Goal: Task Accomplishment & Management: Manage account settings

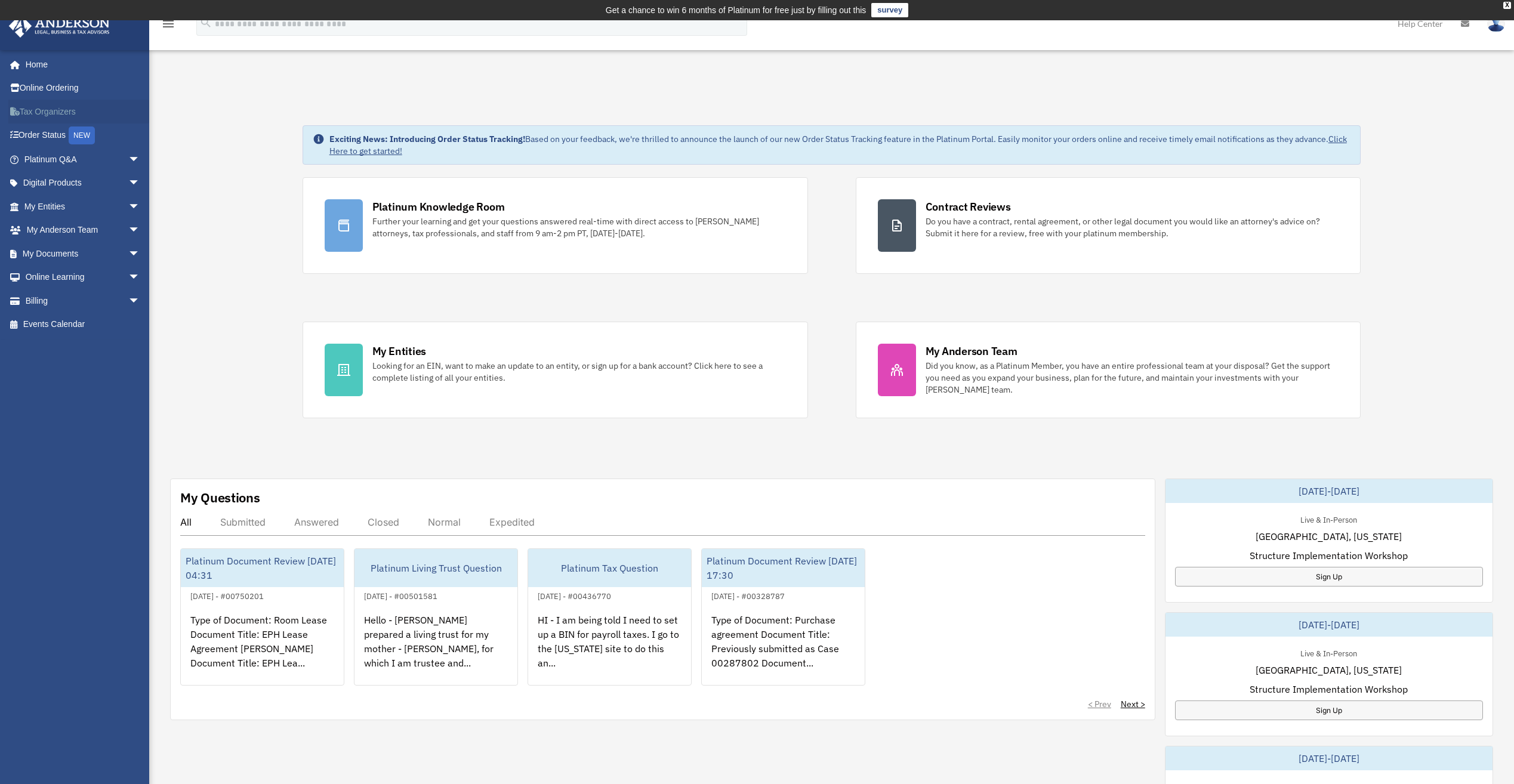
click at [36, 105] on link "Tax Organizers" at bounding box center [83, 112] width 150 height 24
click at [45, 110] on link "Tax Organizers" at bounding box center [83, 112] width 150 height 24
click at [51, 247] on link "My Documents arrow_drop_down" at bounding box center [83, 254] width 150 height 24
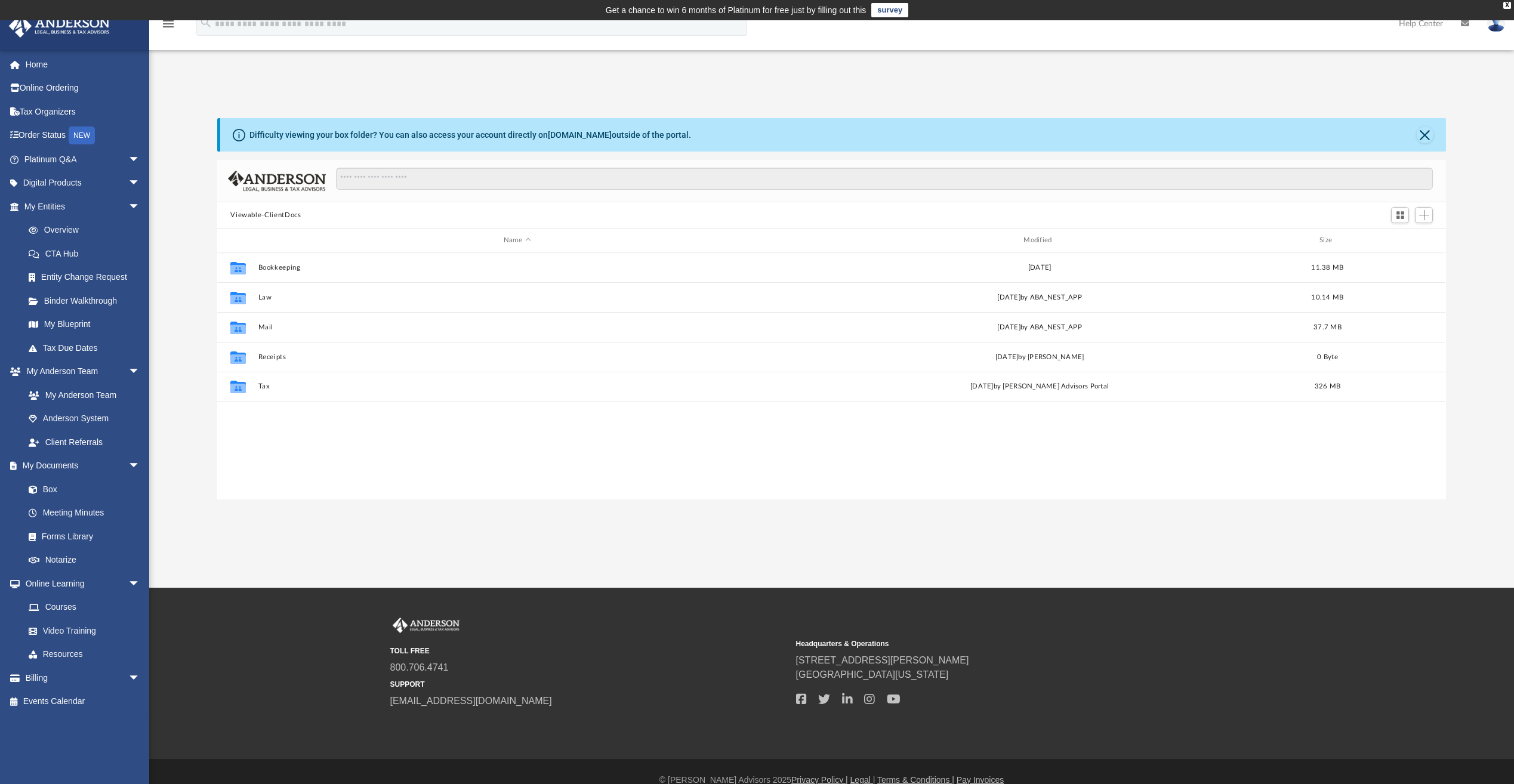
scroll to position [262, 1220]
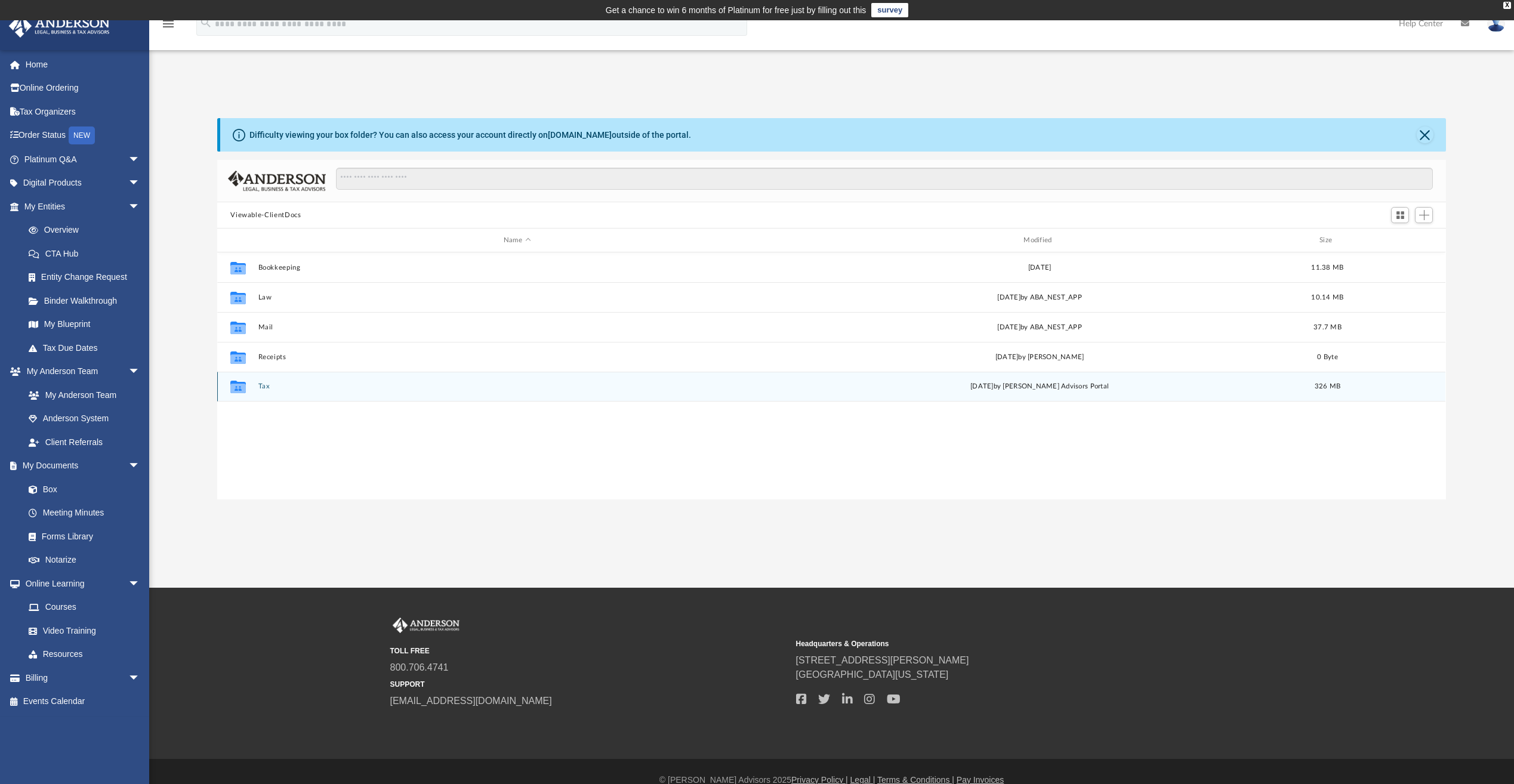
click at [241, 385] on icon "grid" at bounding box center [238, 388] width 16 height 10
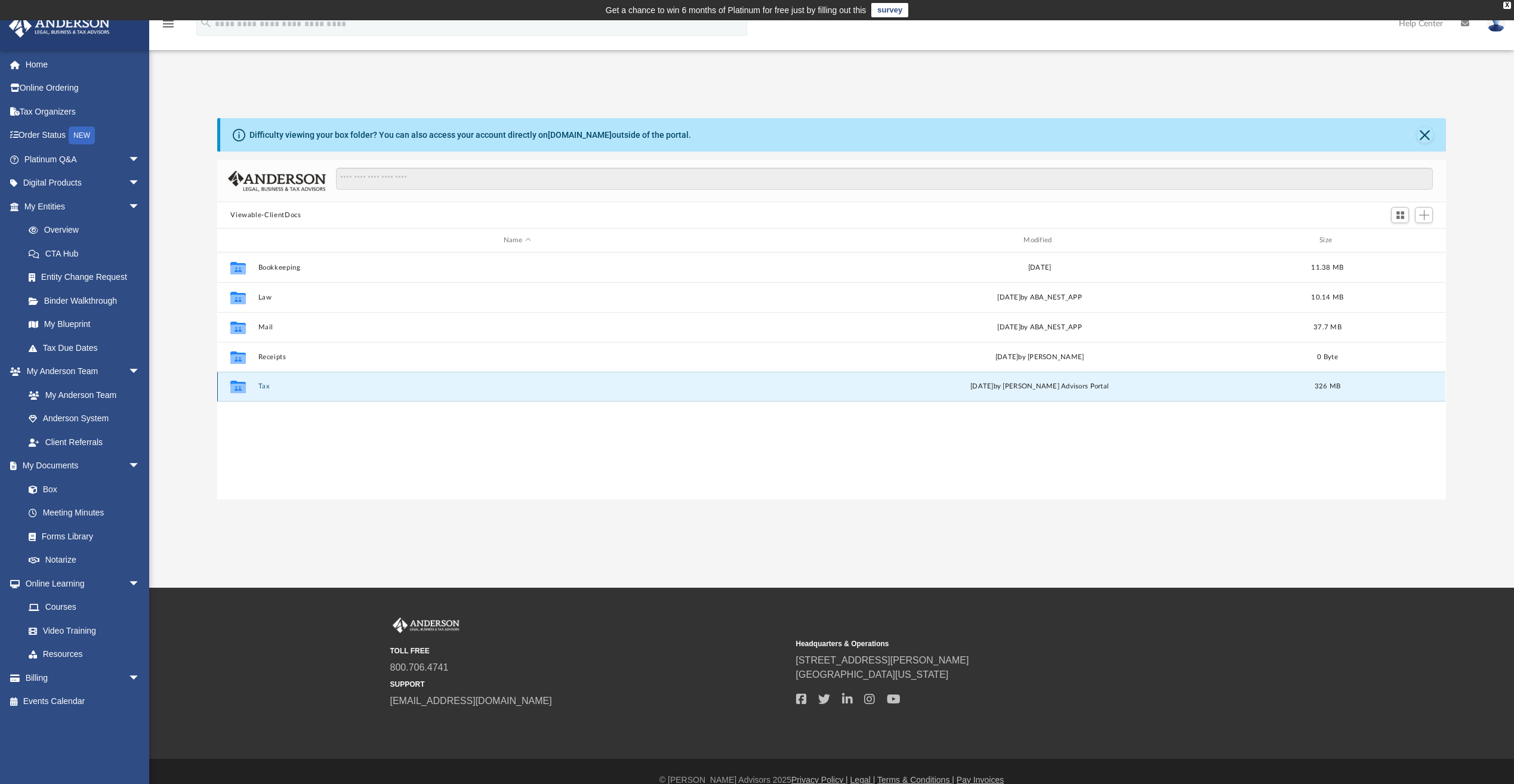
click at [266, 386] on button "Tax" at bounding box center [517, 386] width 518 height 8
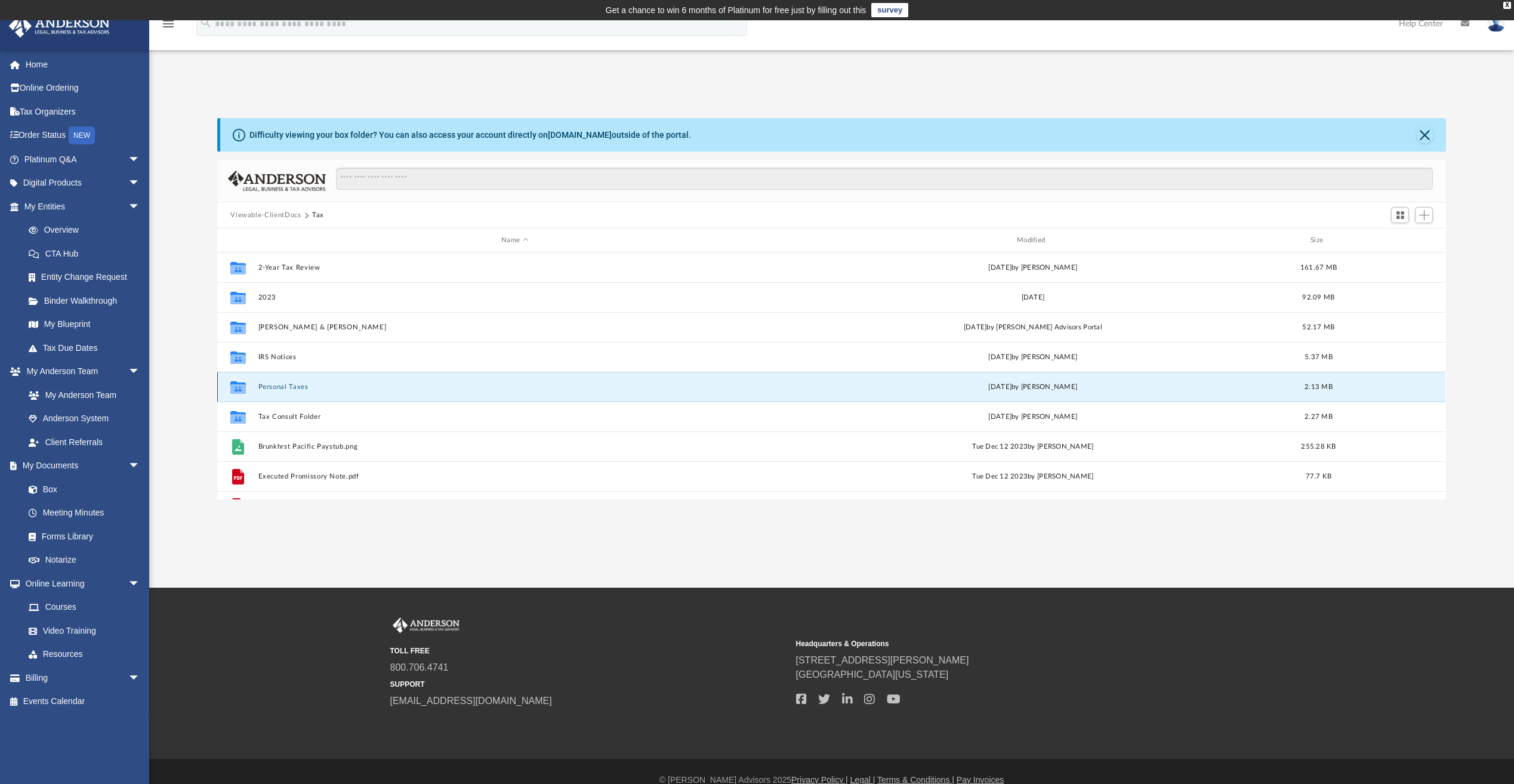
click at [290, 383] on button "Personal Taxes" at bounding box center [515, 387] width 513 height 8
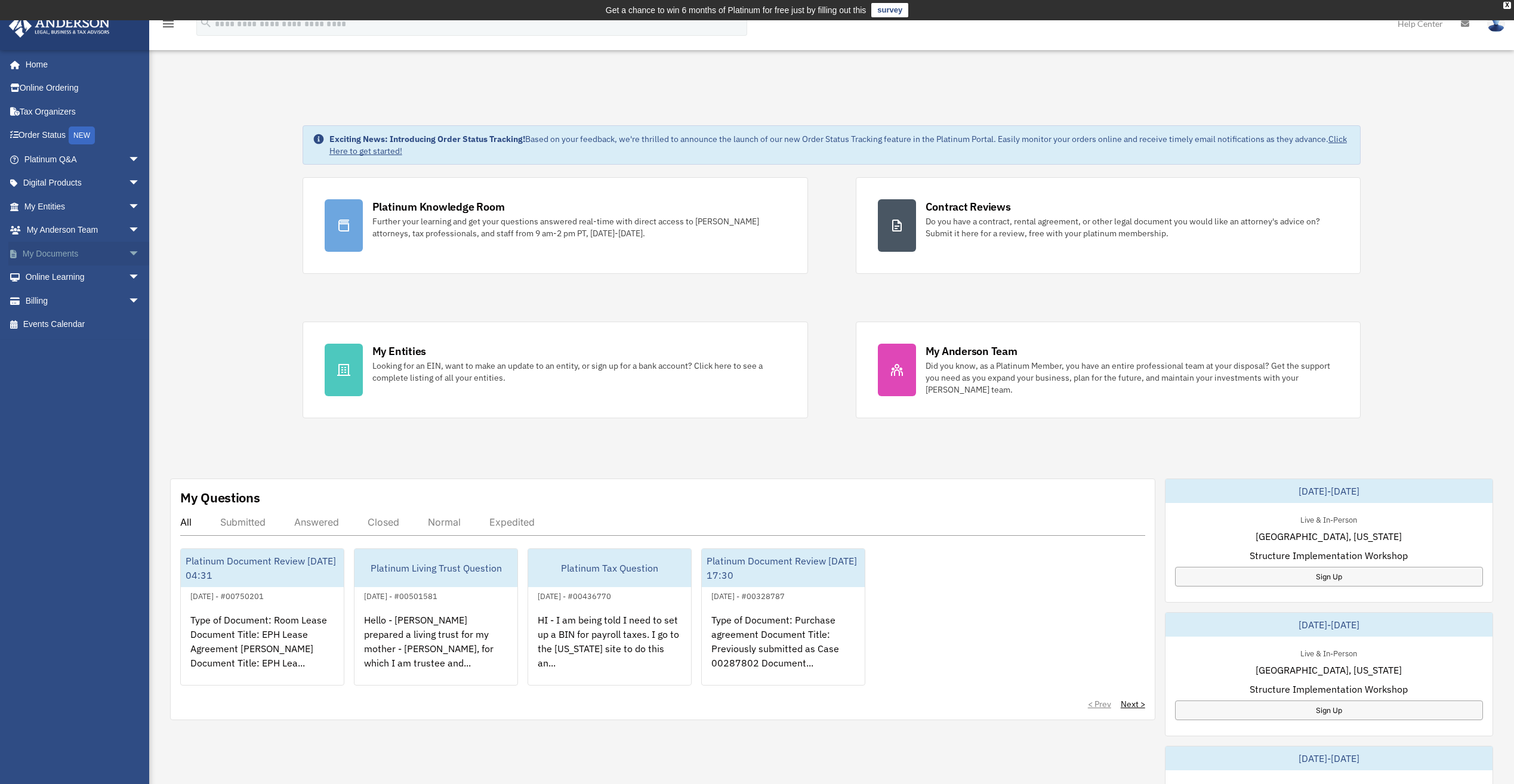
click at [128, 246] on span "arrow_drop_down" at bounding box center [141, 254] width 24 height 25
click at [49, 279] on link "Box" at bounding box center [87, 277] width 142 height 24
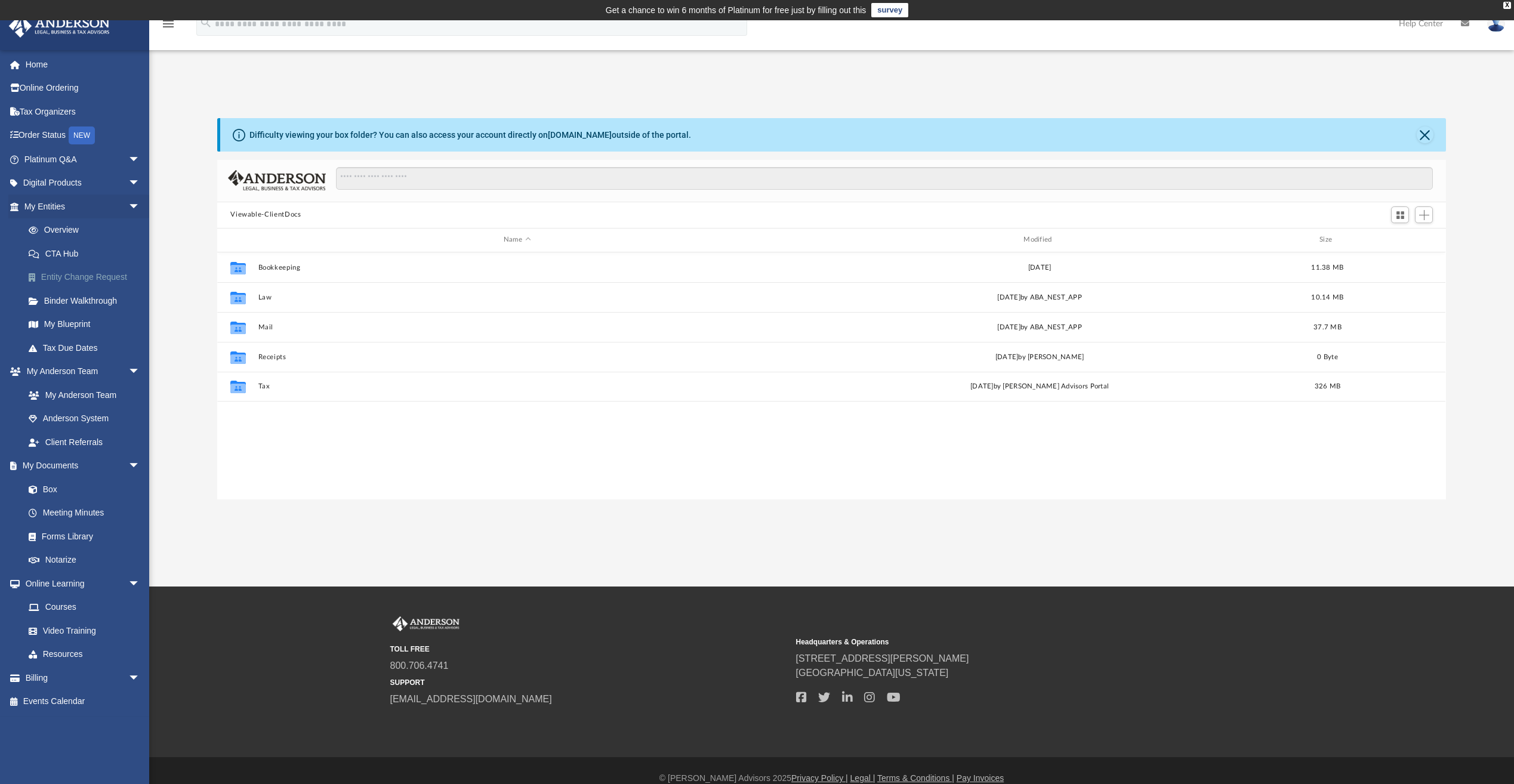
scroll to position [262, 1220]
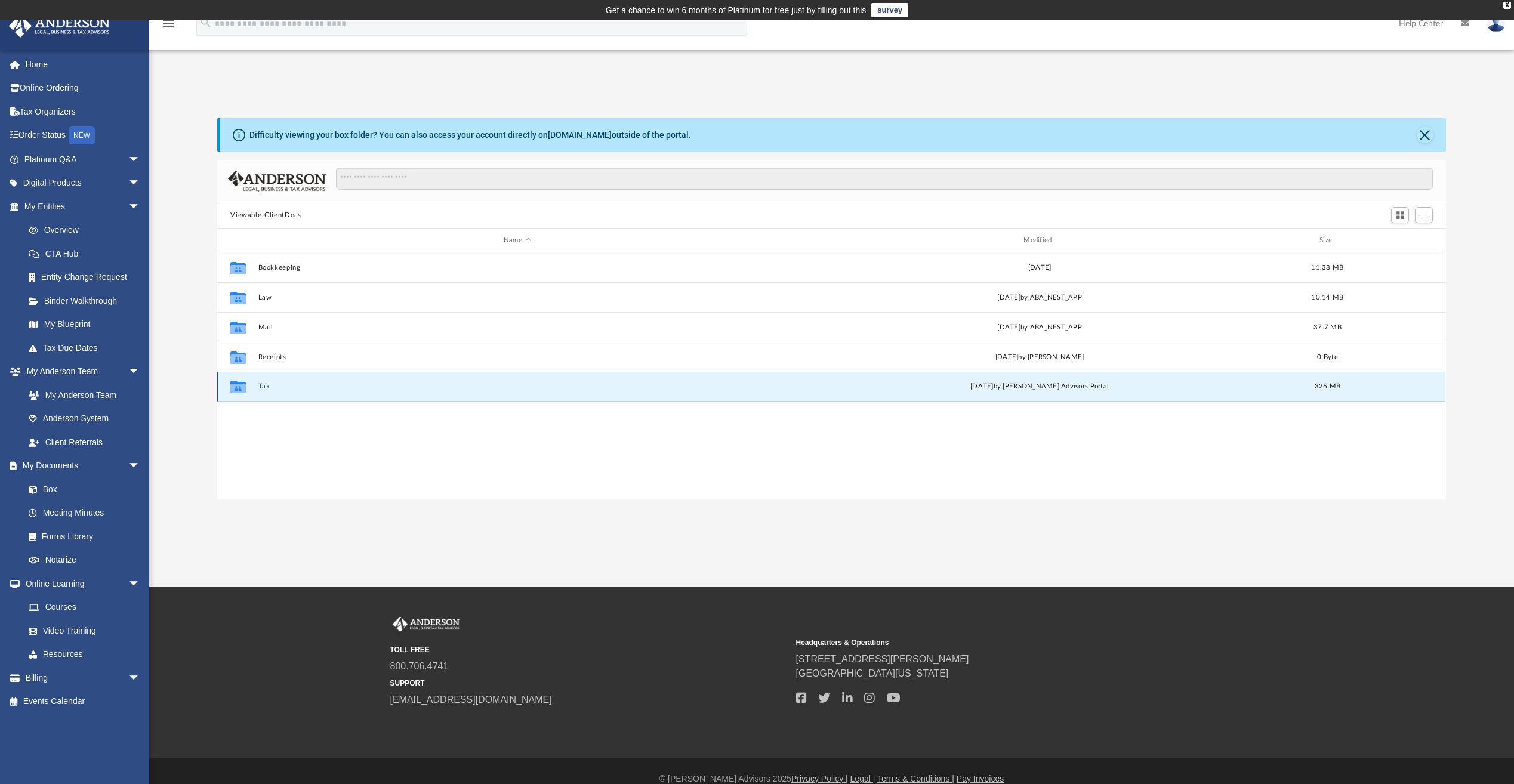
click at [260, 388] on button "Tax" at bounding box center [517, 386] width 518 height 8
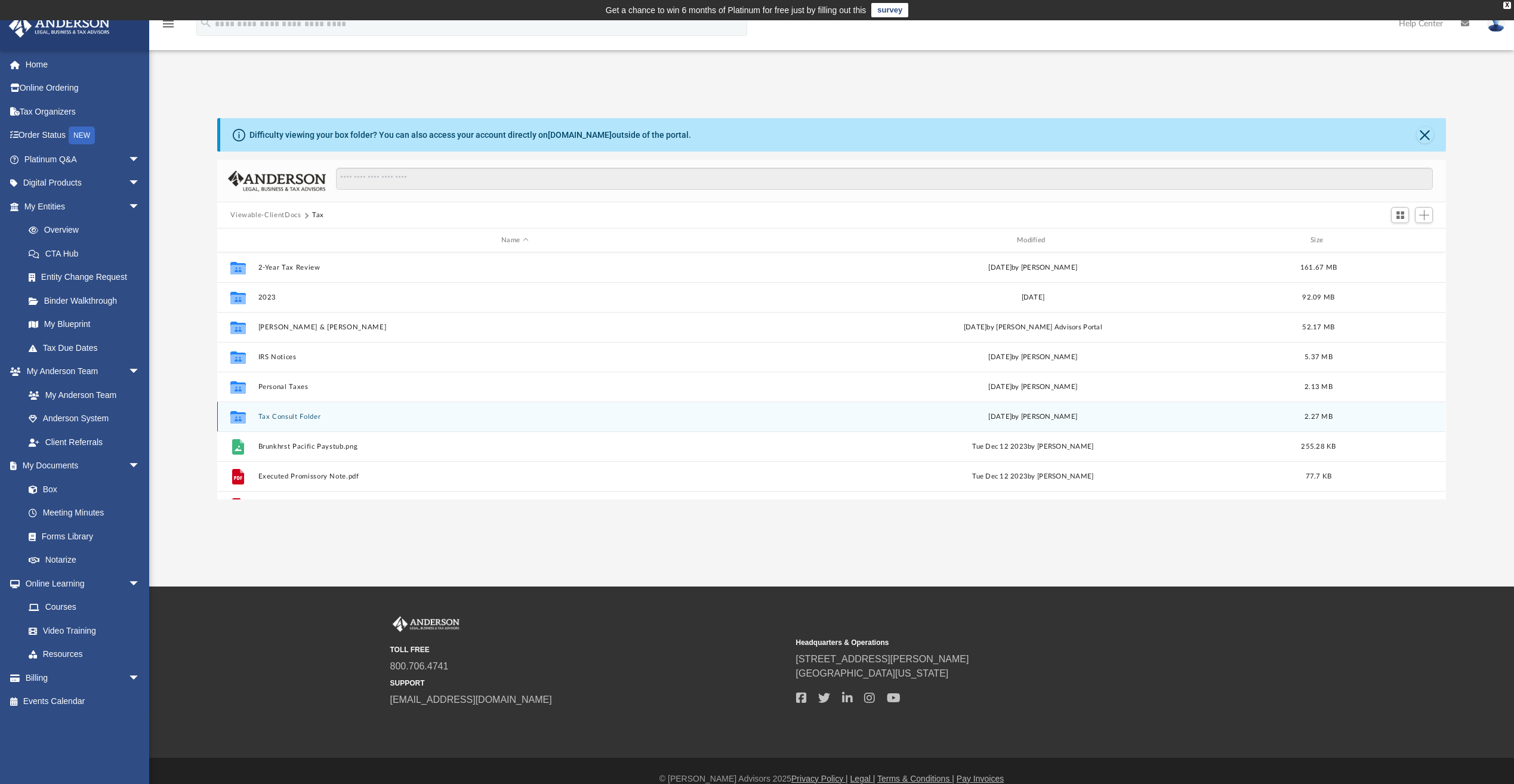
click at [261, 413] on button "Tax Consult Folder" at bounding box center [515, 417] width 513 height 8
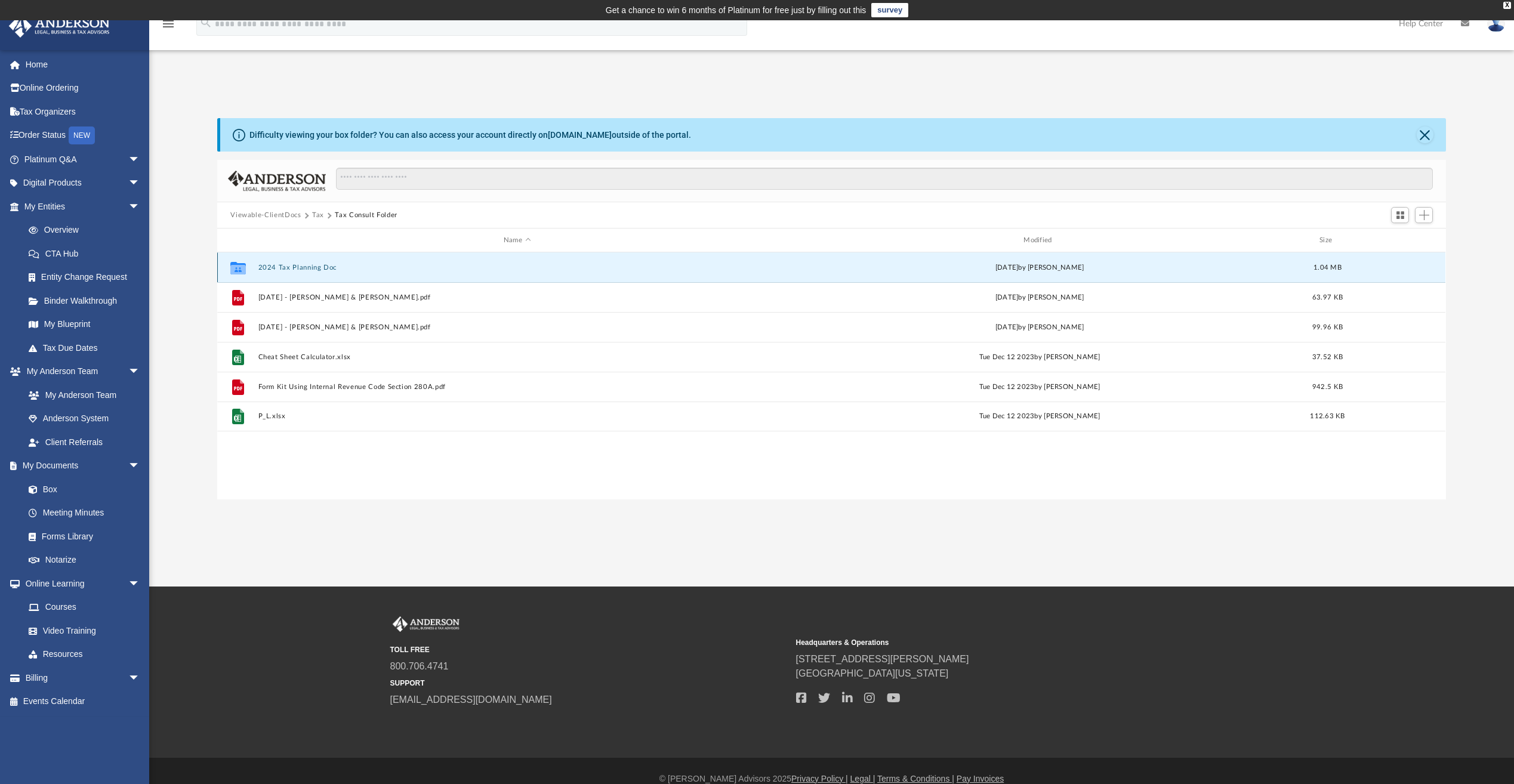
click at [292, 265] on button "2024 Tax Planning Doc" at bounding box center [517, 267] width 518 height 8
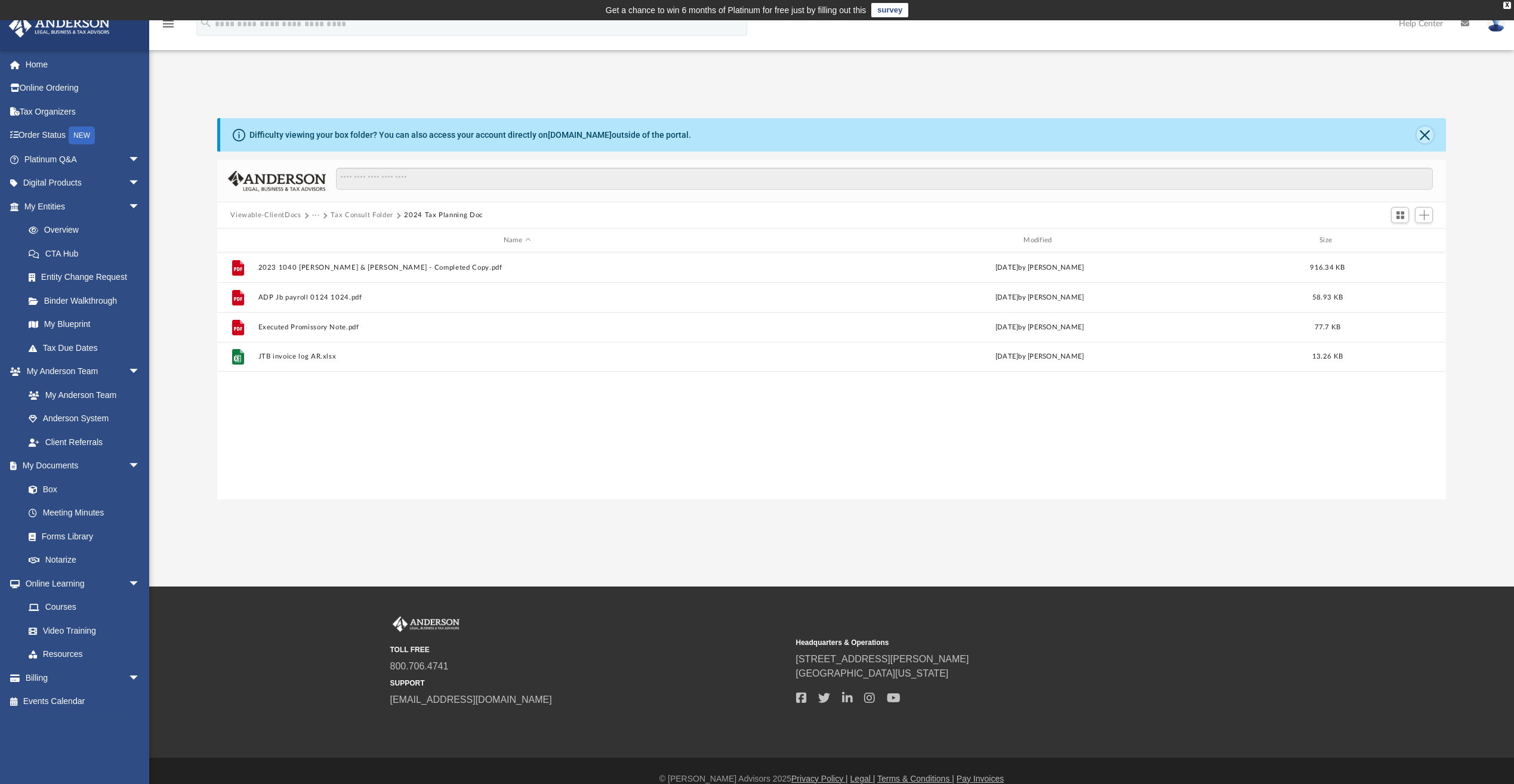
click at [1425, 137] on button "Close" at bounding box center [1425, 135] width 17 height 17
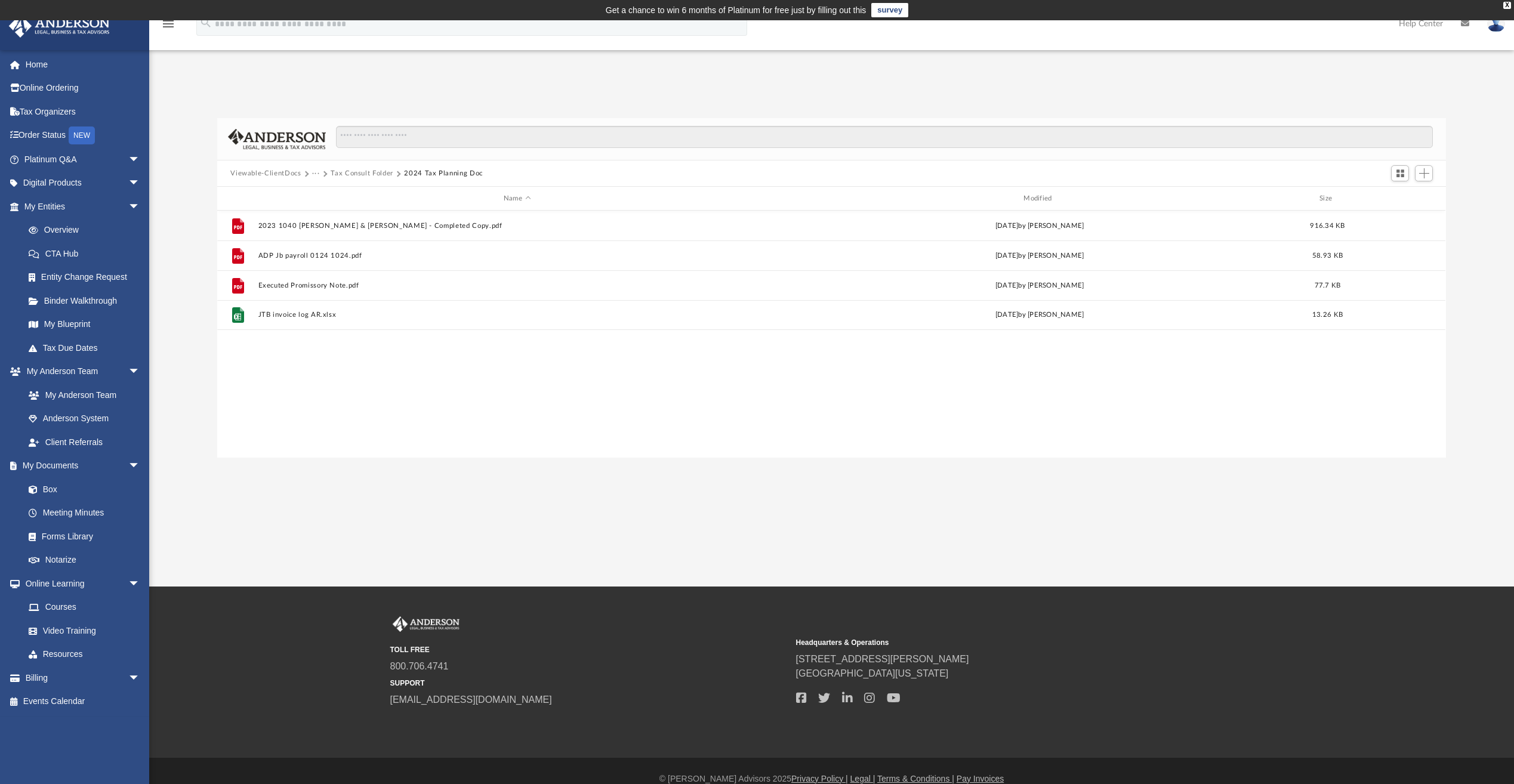
click at [370, 172] on button "Tax Consult Folder" at bounding box center [362, 174] width 63 height 11
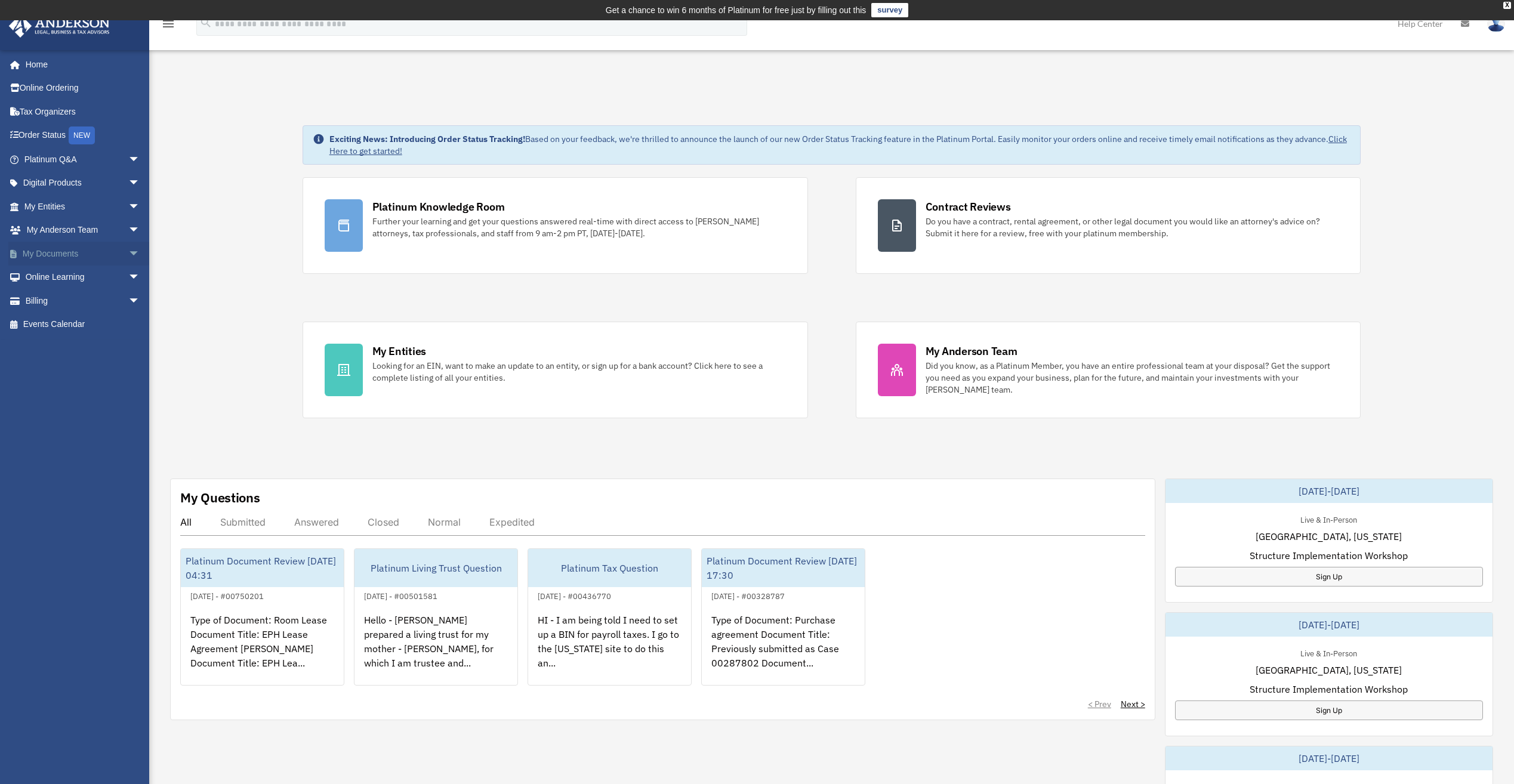
click at [69, 253] on link "My Documents arrow_drop_down" at bounding box center [83, 254] width 150 height 24
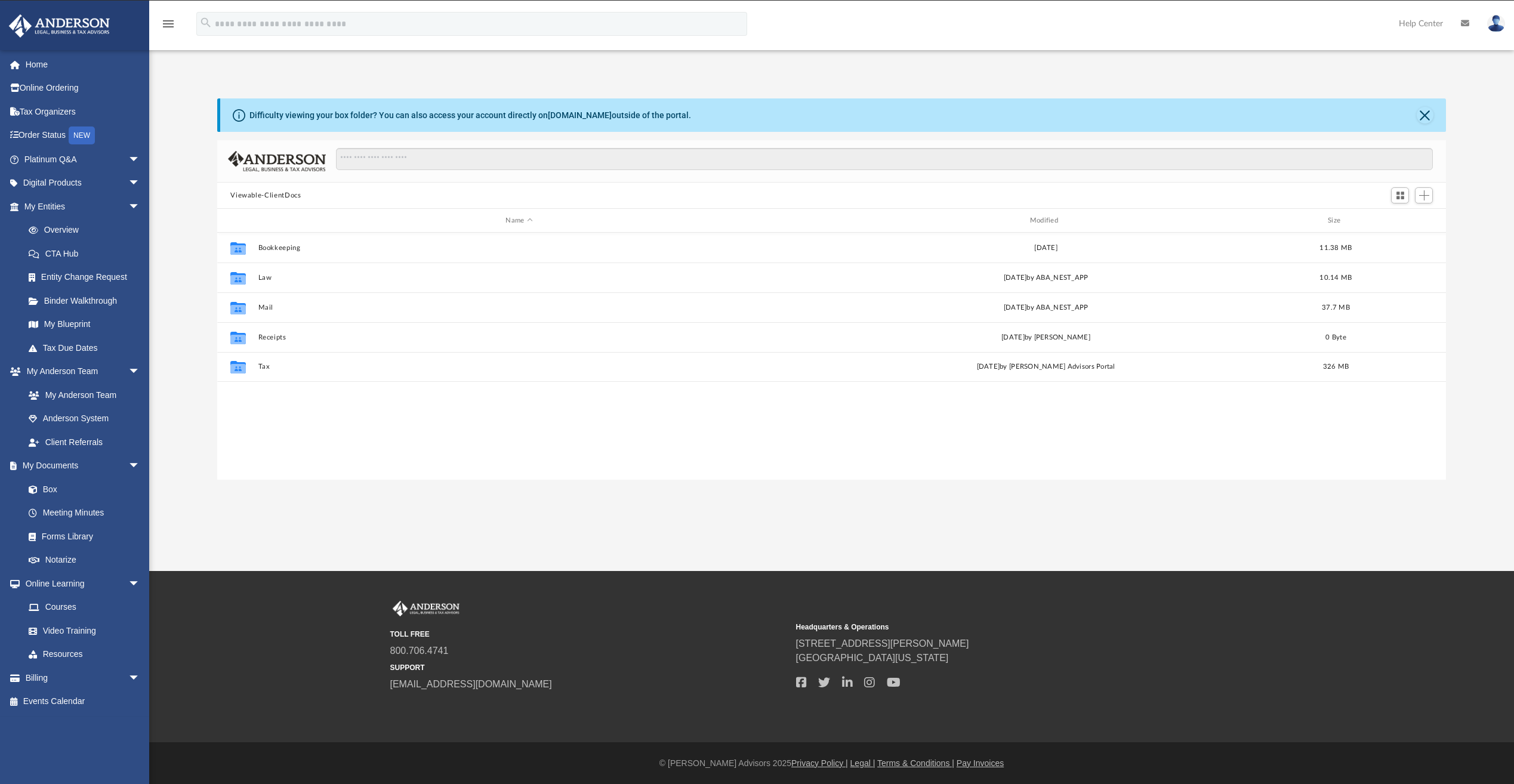
scroll to position [262, 1220]
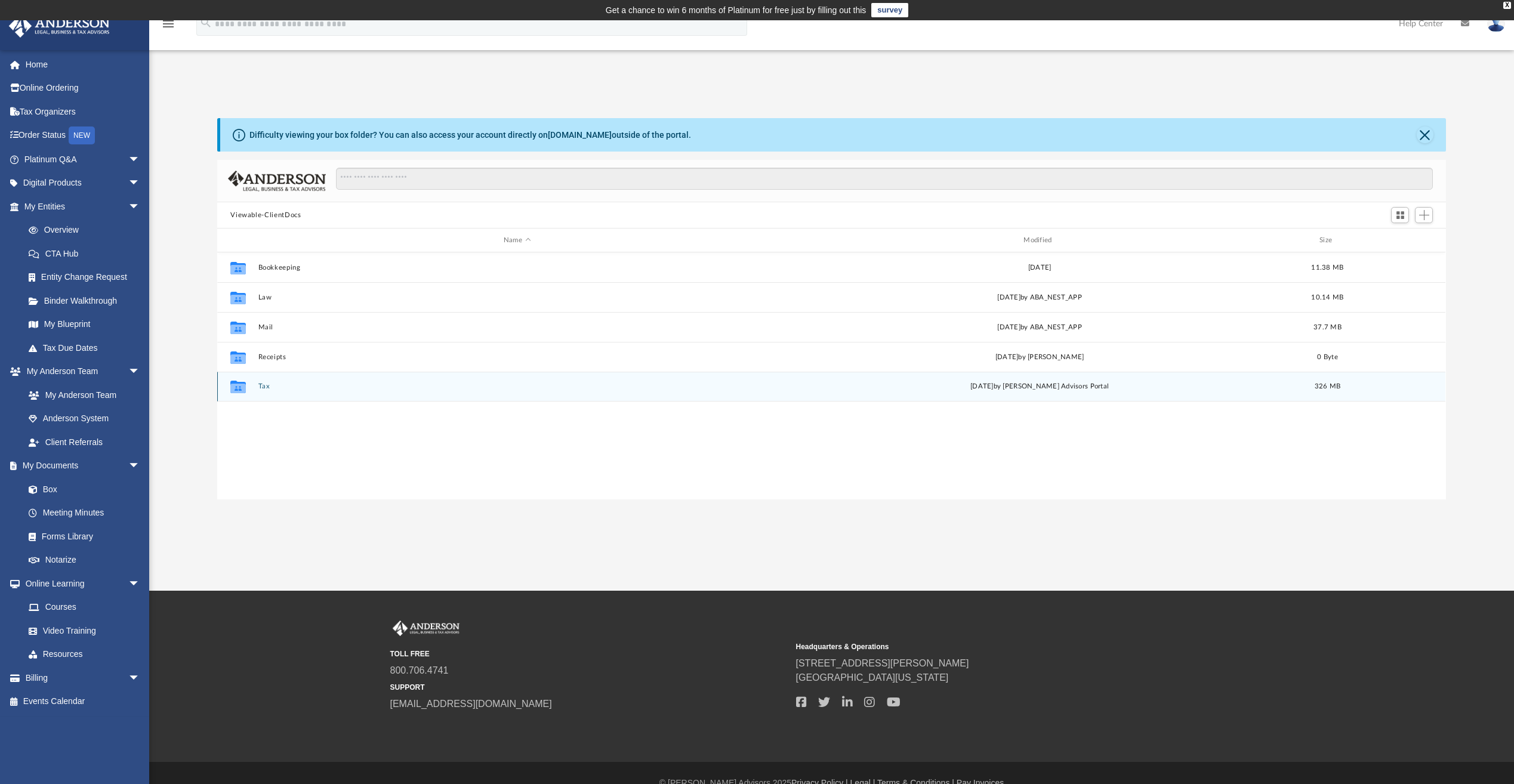
click at [263, 382] on div "Collaborated Folder Tax Mon Jul 14 2025 by Anderson Advisors Portal 326 MB" at bounding box center [831, 386] width 1228 height 30
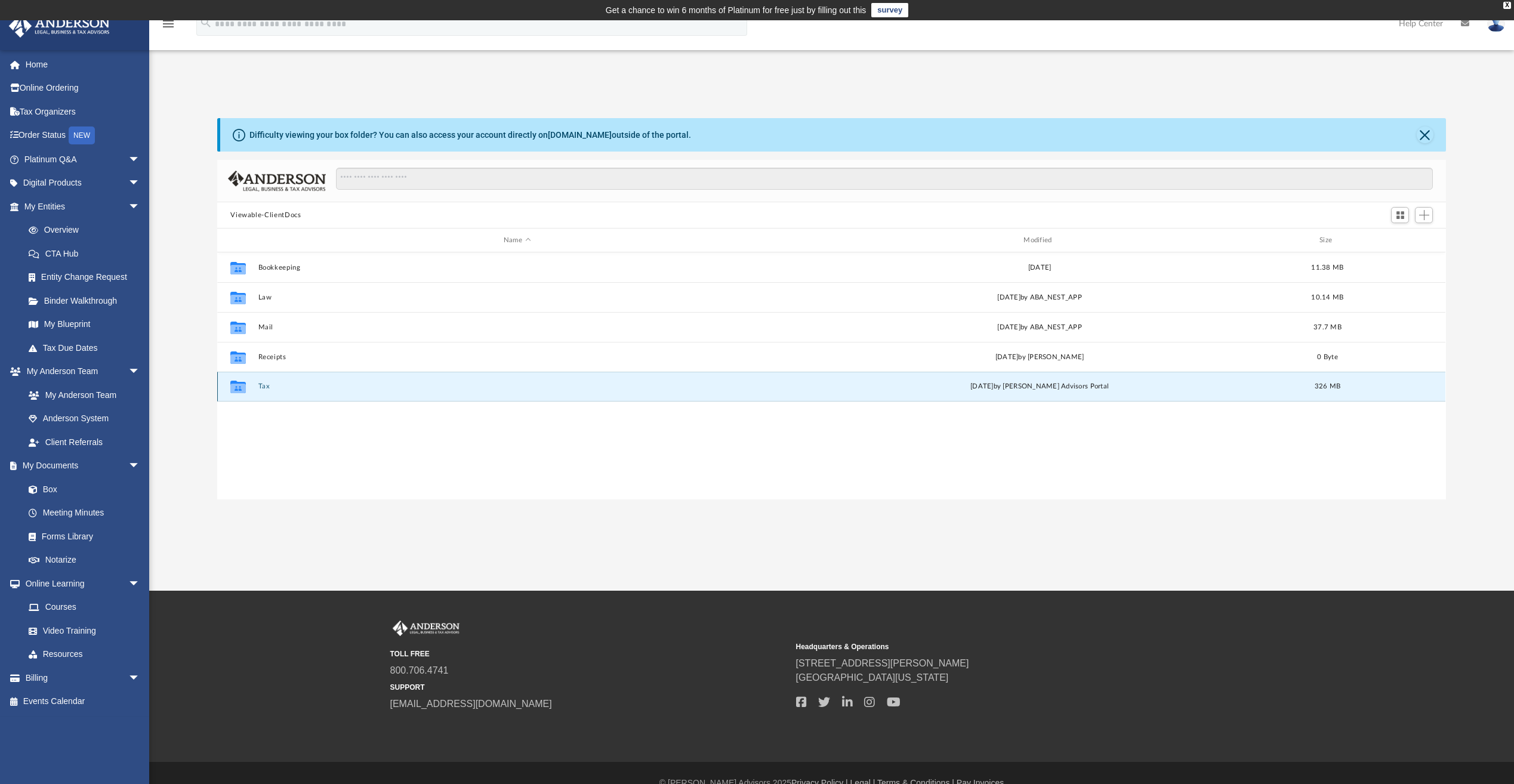
click at [237, 389] on icon "grid" at bounding box center [238, 387] width 16 height 13
click at [292, 391] on div "Collaborated Folder Tax [DATE] by [PERSON_NAME] Advisors Portal 326 MB" at bounding box center [831, 386] width 1228 height 30
click at [265, 387] on button "Tax" at bounding box center [517, 386] width 518 height 8
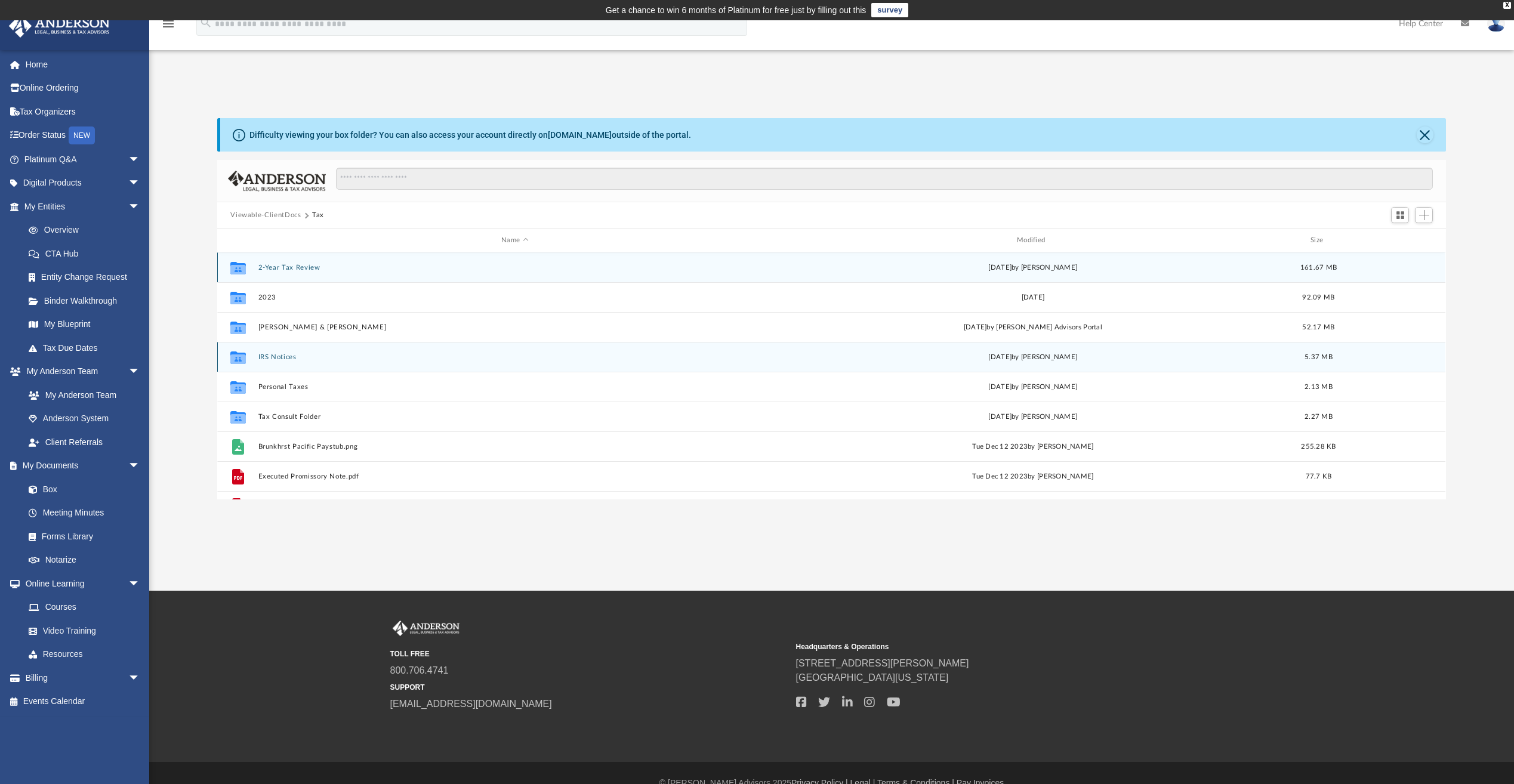
scroll to position [22, 0]
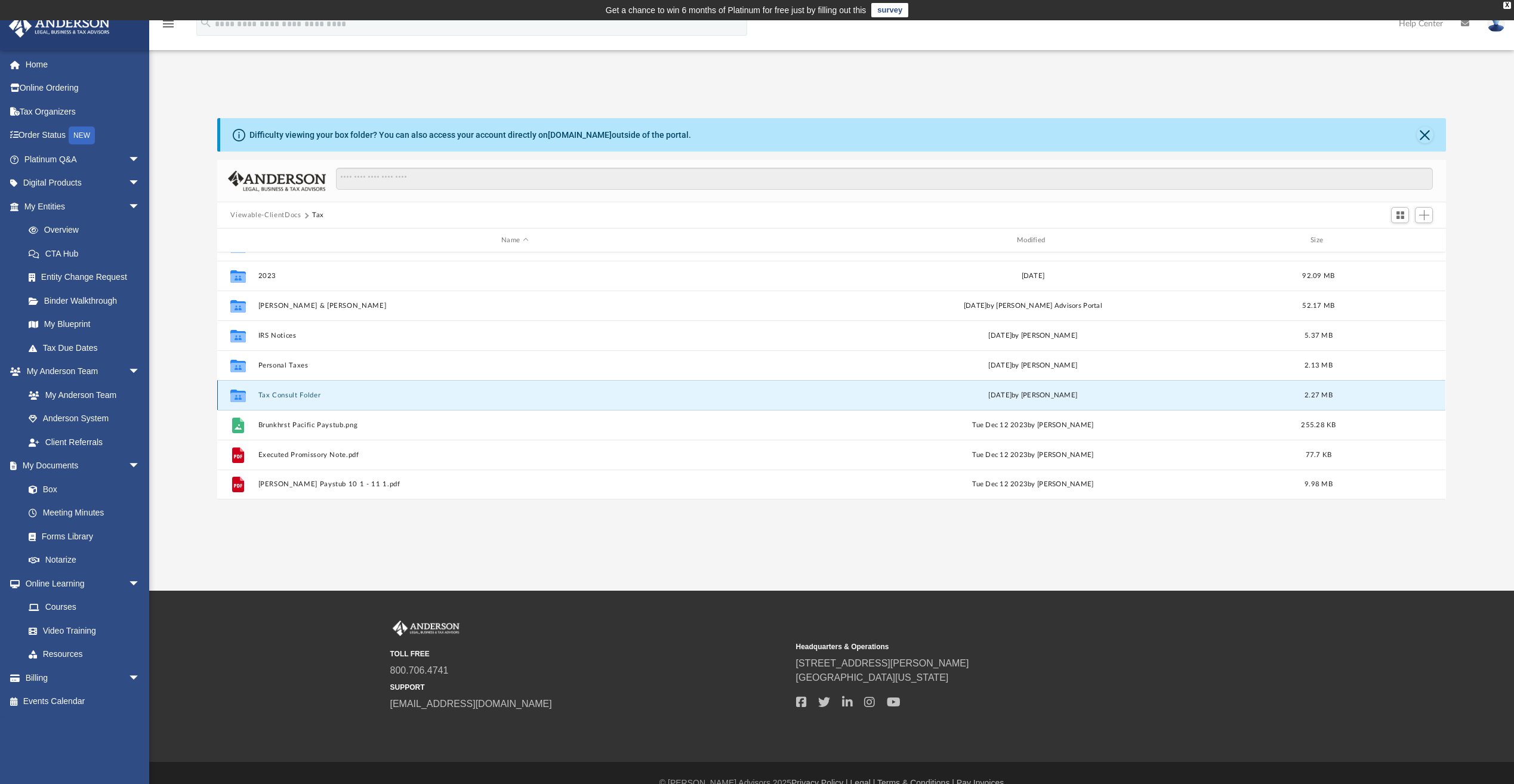
click at [285, 395] on button "Tax Consult Folder" at bounding box center [515, 395] width 513 height 8
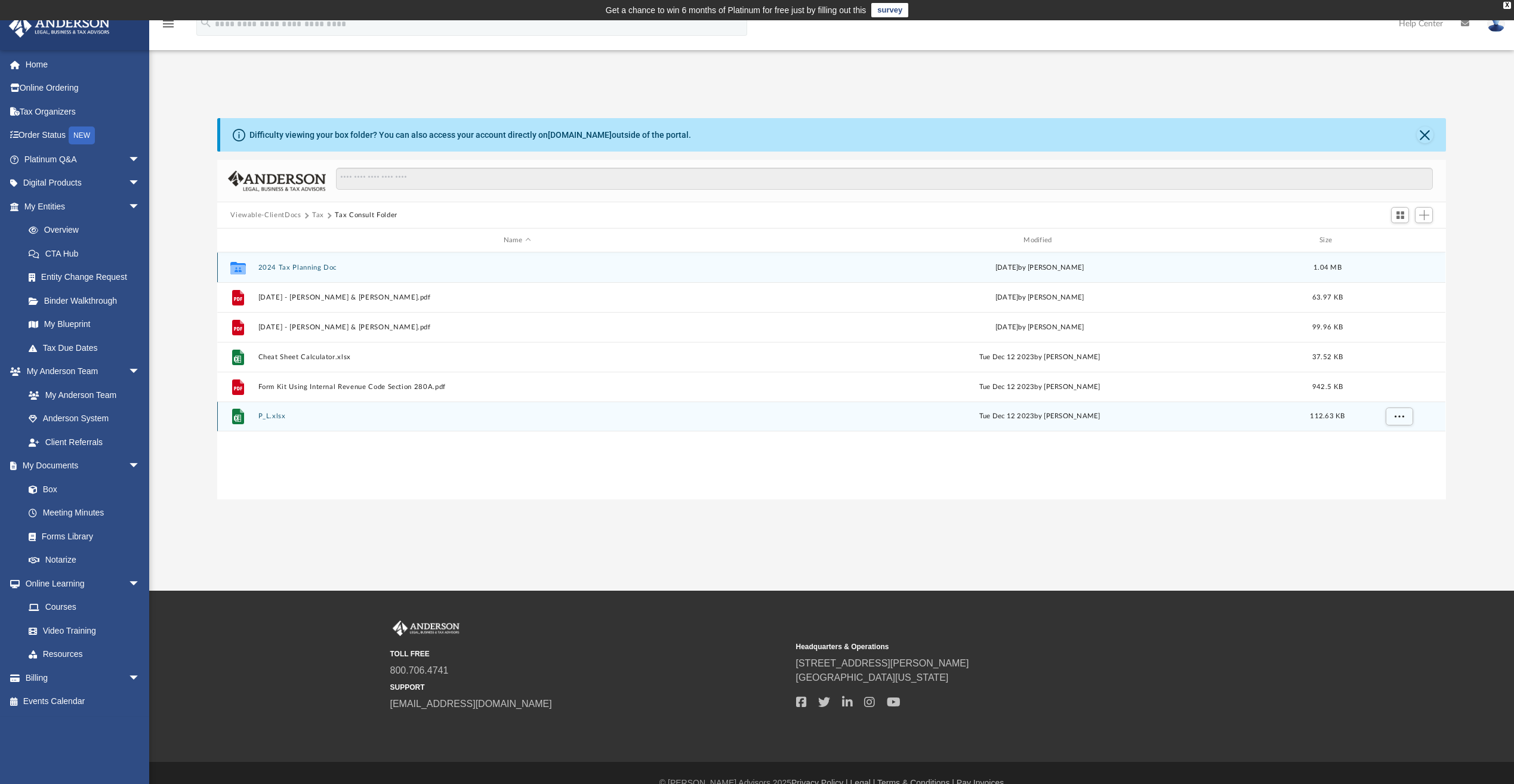
scroll to position [0, 0]
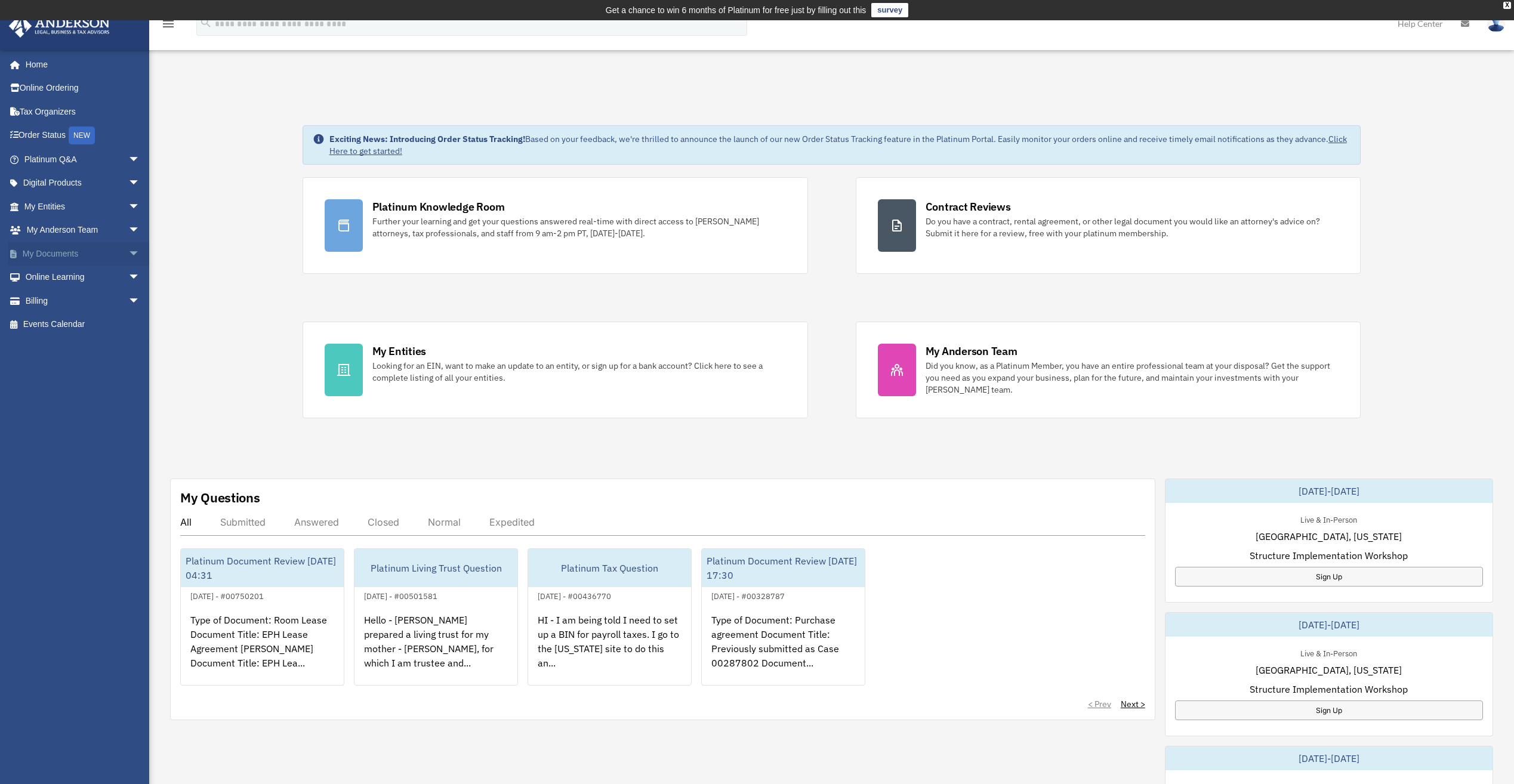
click at [128, 251] on span "arrow_drop_down" at bounding box center [141, 254] width 24 height 25
click at [51, 280] on link "Box" at bounding box center [87, 277] width 142 height 24
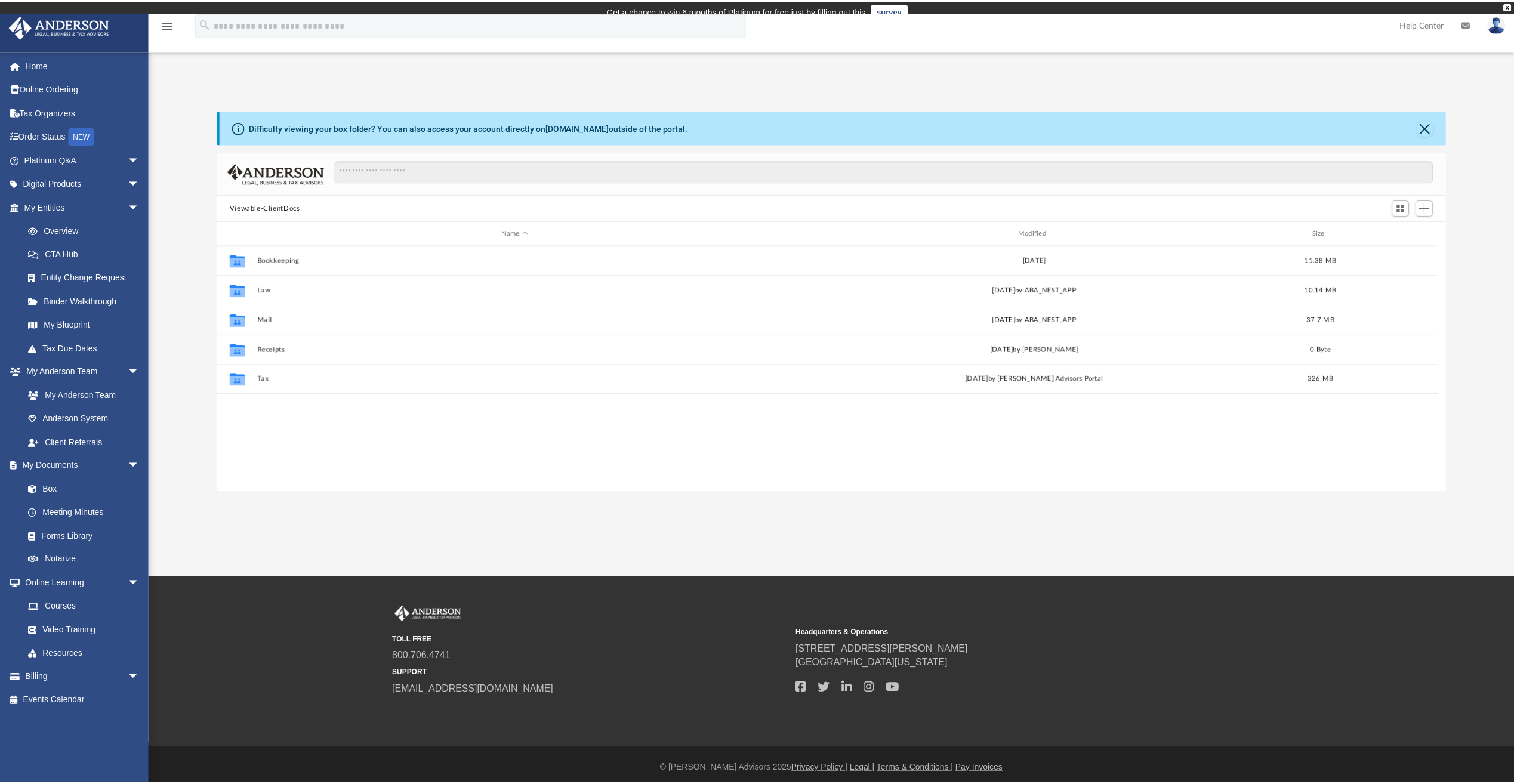
scroll to position [262, 1220]
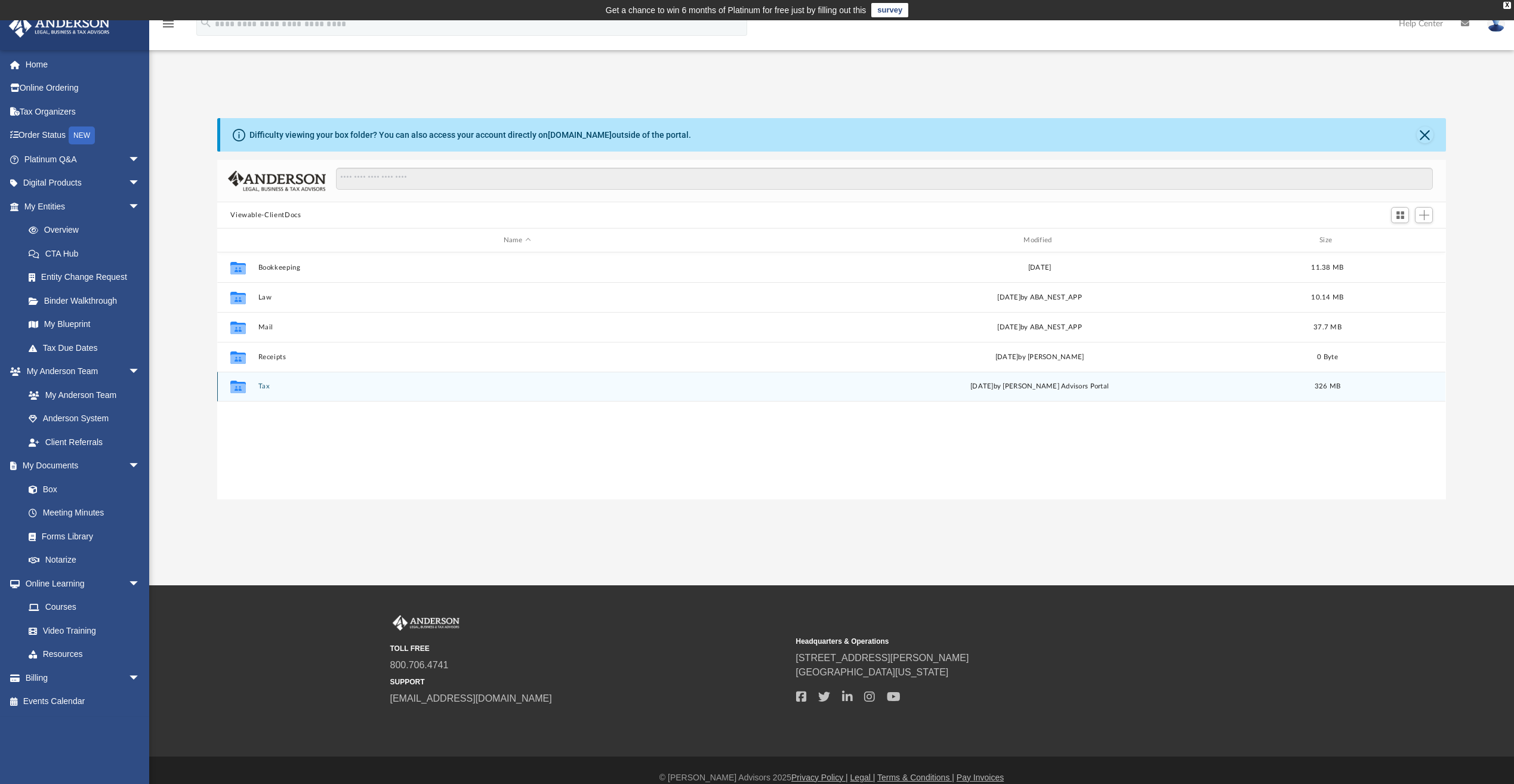
click at [266, 388] on button "Tax" at bounding box center [517, 386] width 518 height 8
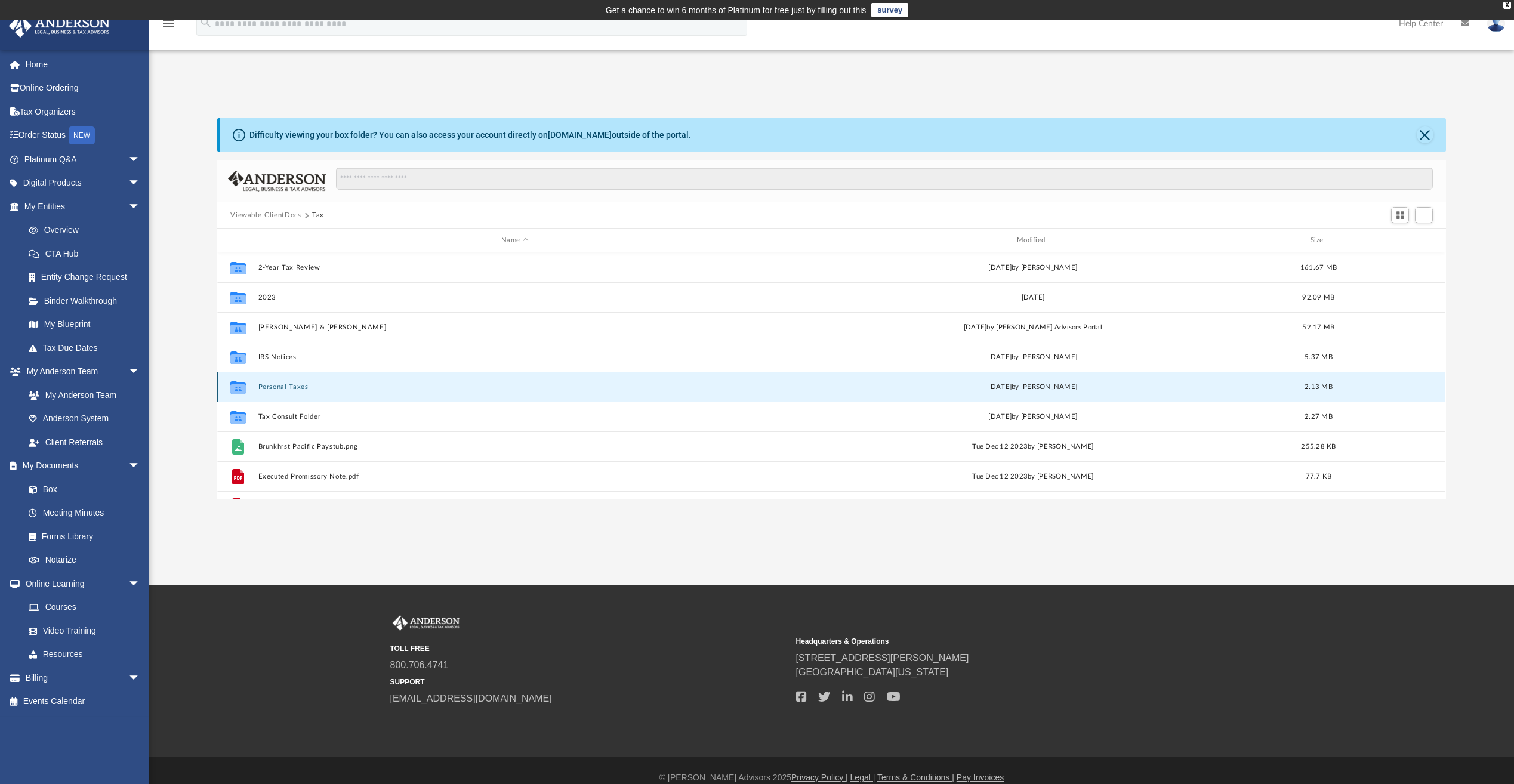
click at [290, 384] on button "Personal Taxes" at bounding box center [515, 387] width 513 height 8
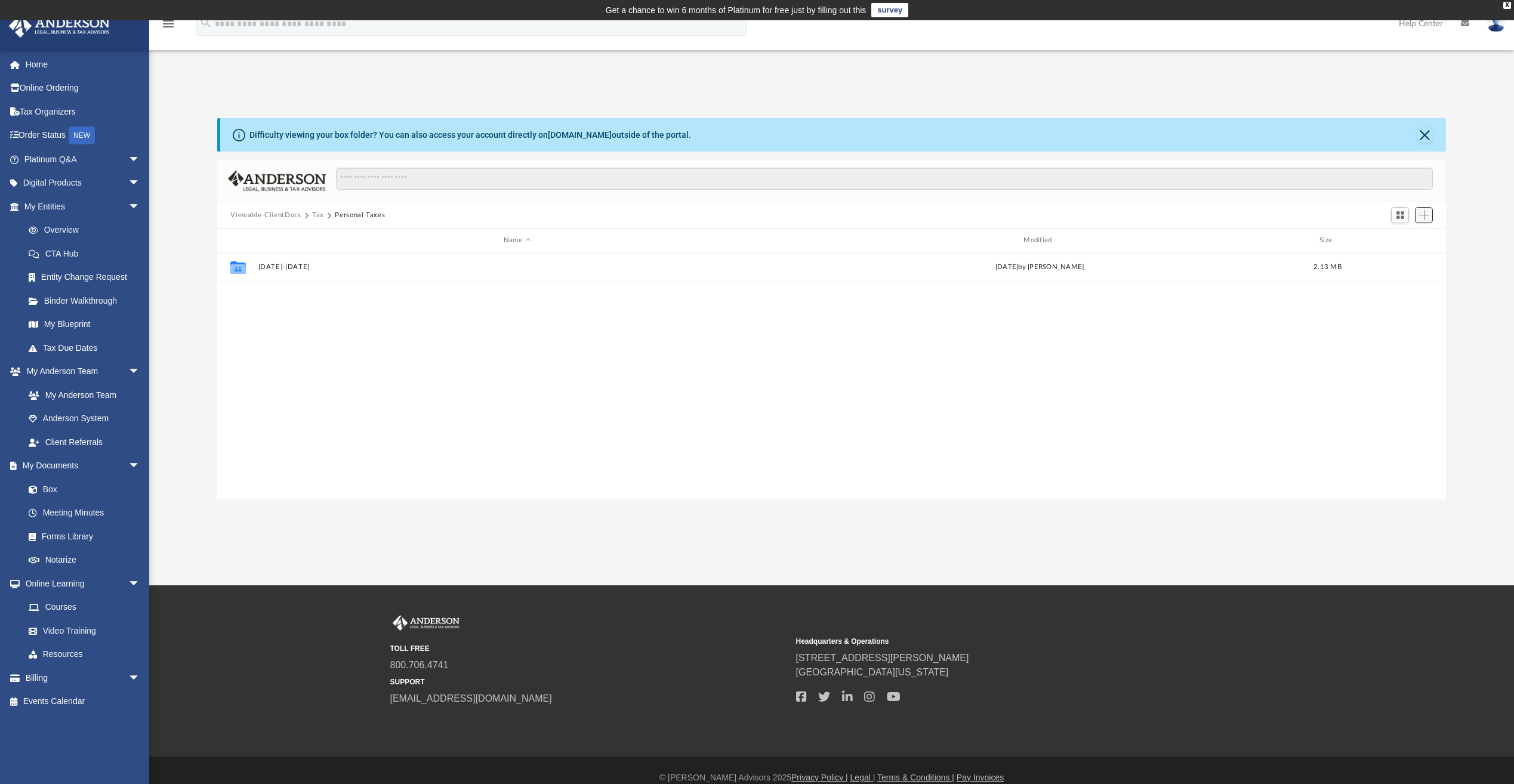
click at [1421, 214] on span "Add" at bounding box center [1424, 215] width 10 height 10
click at [1404, 259] on li "New Folder" at bounding box center [1407, 258] width 38 height 13
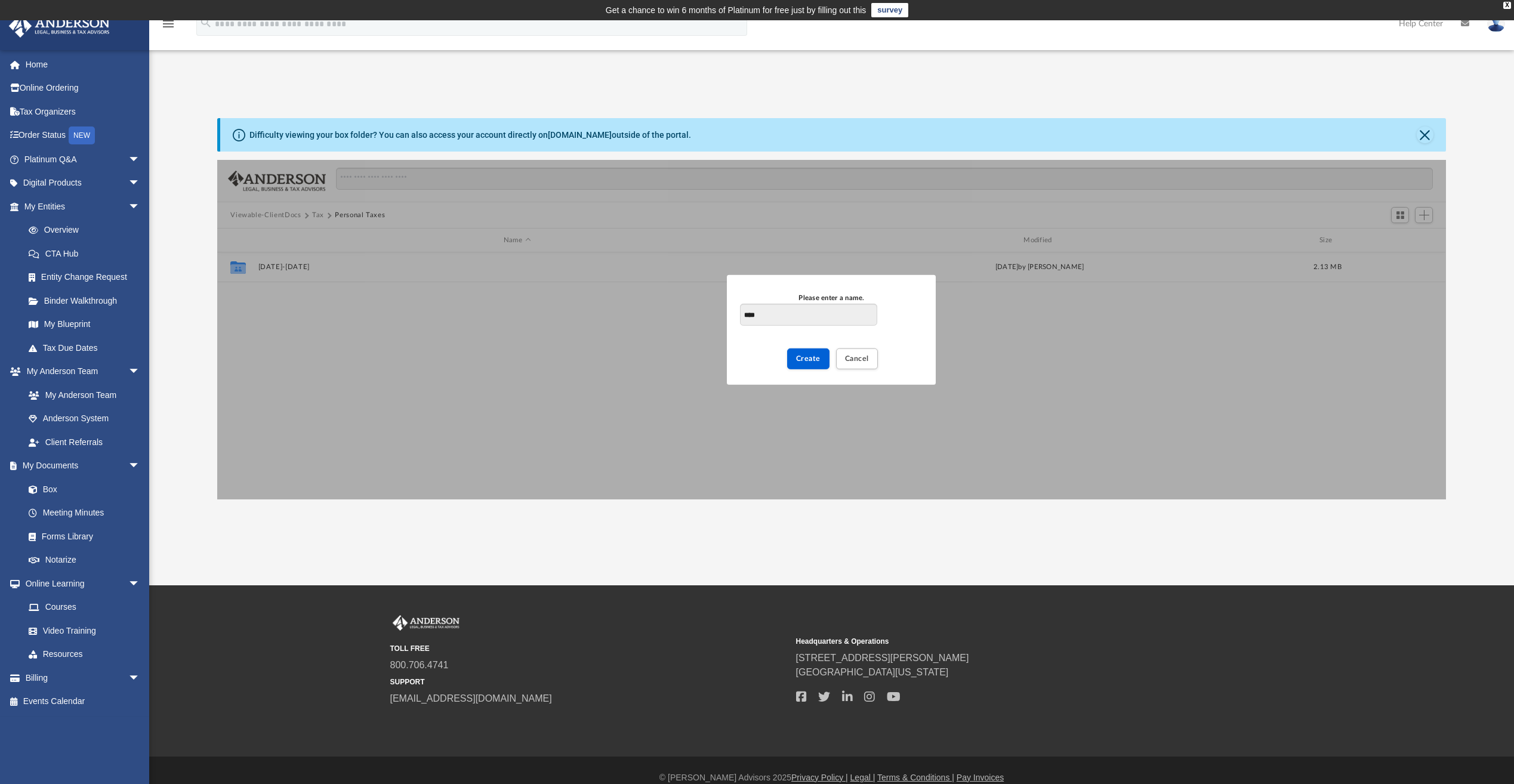
type input "****"
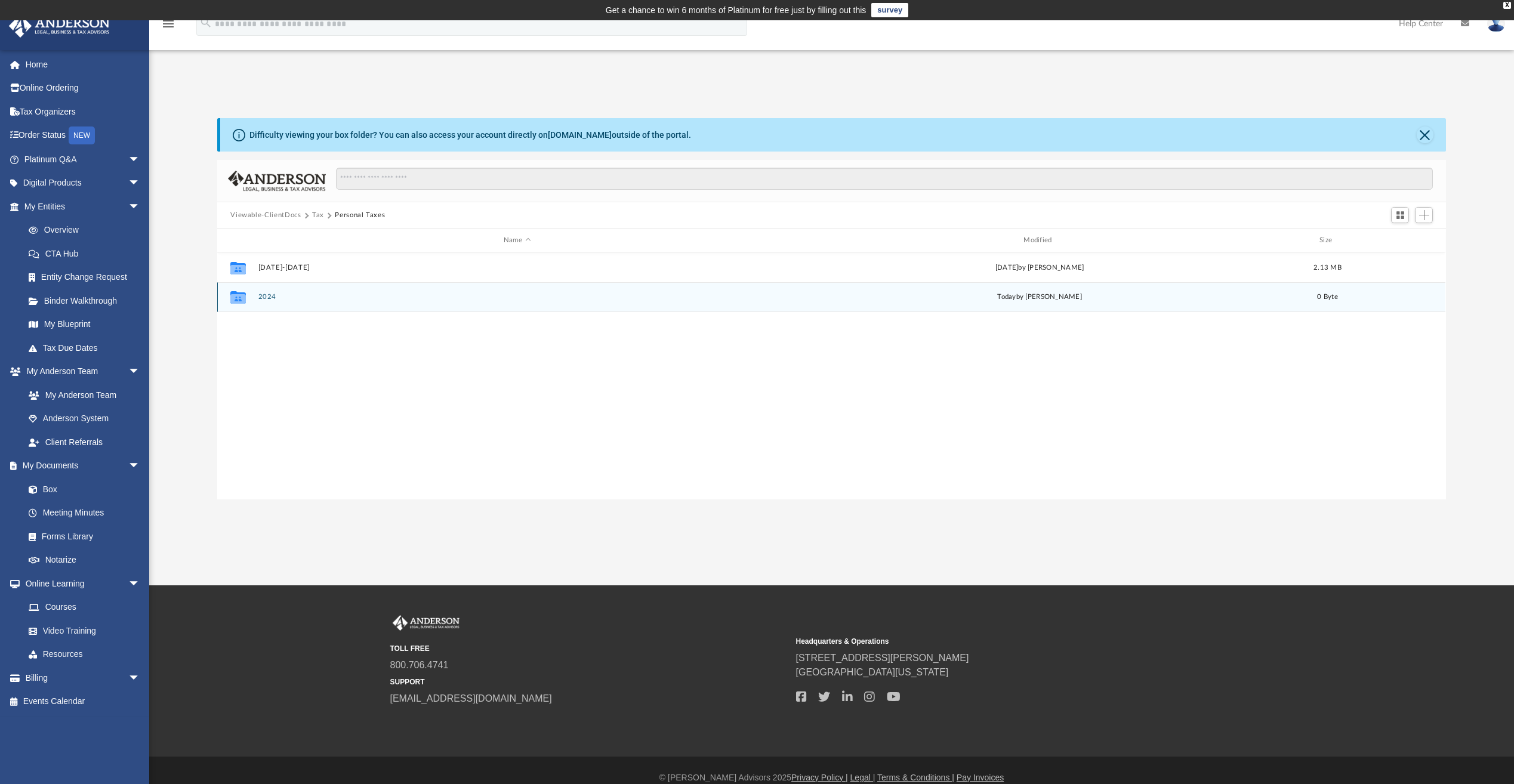
click at [233, 294] on icon "grid" at bounding box center [238, 299] width 16 height 10
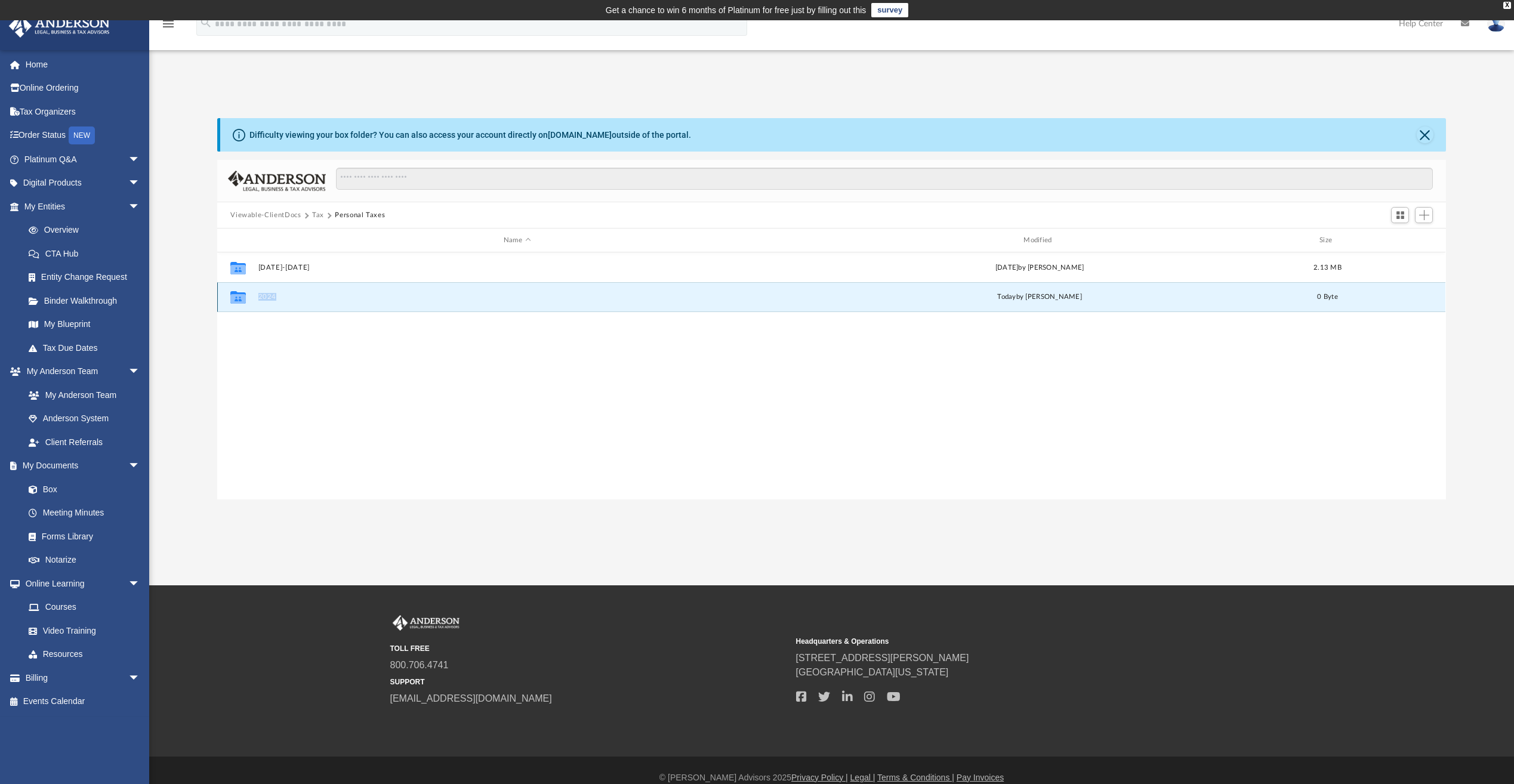
click at [233, 294] on icon "grid" at bounding box center [238, 299] width 16 height 10
click at [270, 291] on div "Collaborated Folder 2024 [DATE] by [PERSON_NAME] 0 Byte" at bounding box center [831, 297] width 1228 height 30
click at [268, 298] on button "2024" at bounding box center [517, 297] width 518 height 8
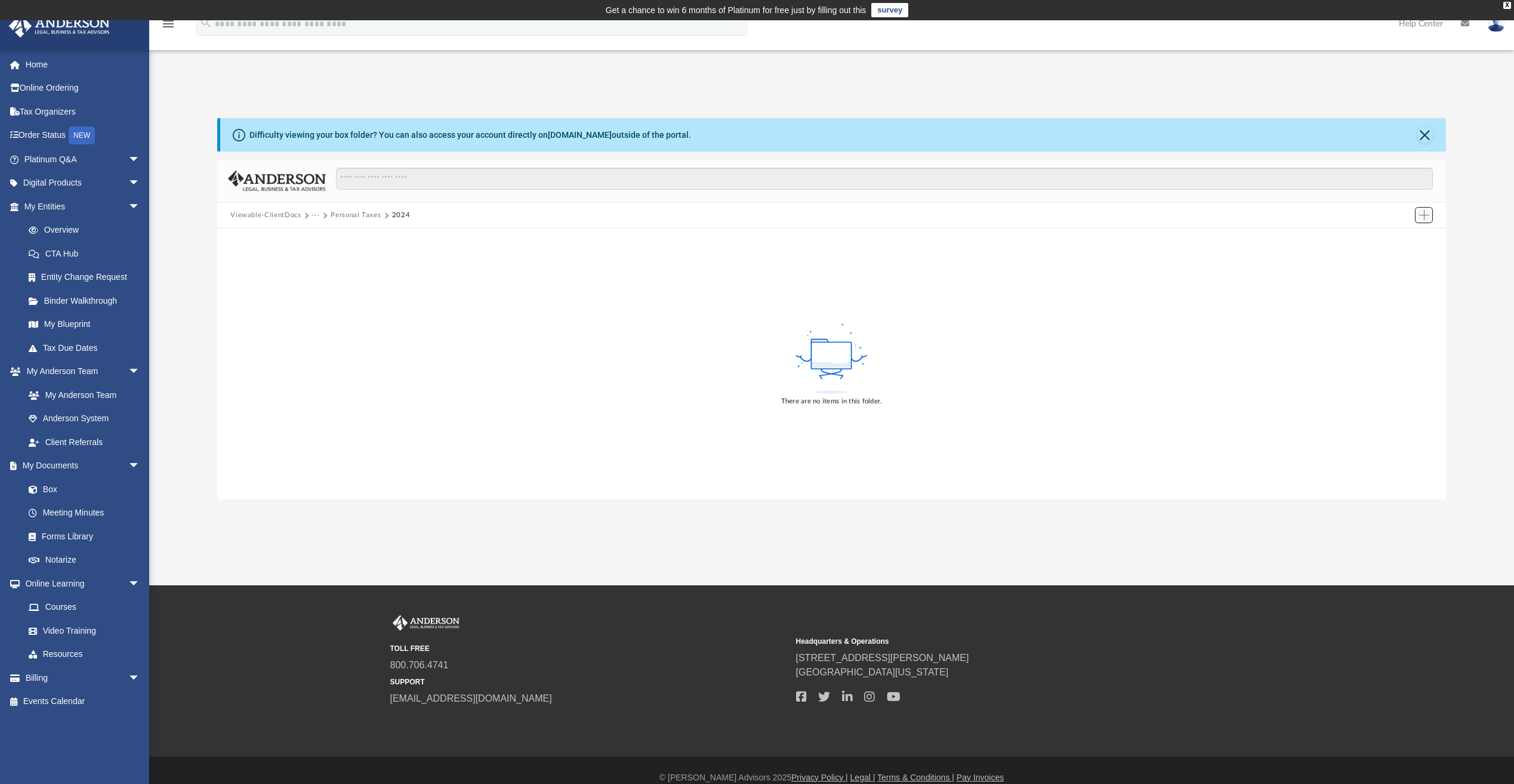
click at [1424, 216] on span "Add" at bounding box center [1424, 215] width 10 height 10
click at [1398, 239] on li "Upload" at bounding box center [1407, 239] width 38 height 13
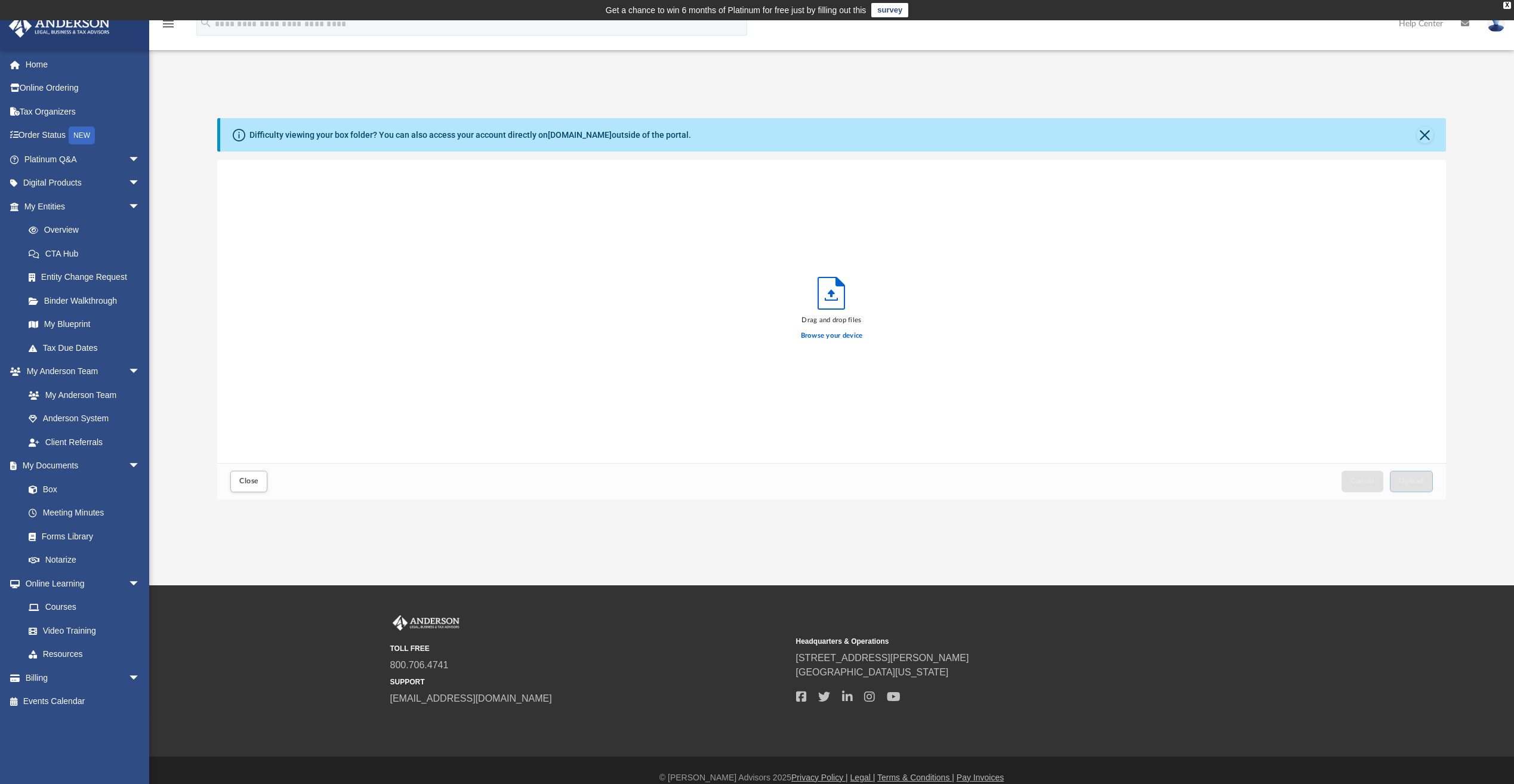
scroll to position [294, 1220]
click at [40, 111] on link "Tax Organizers" at bounding box center [83, 112] width 150 height 24
